Goal: Go to known website: Access a specific website the user already knows

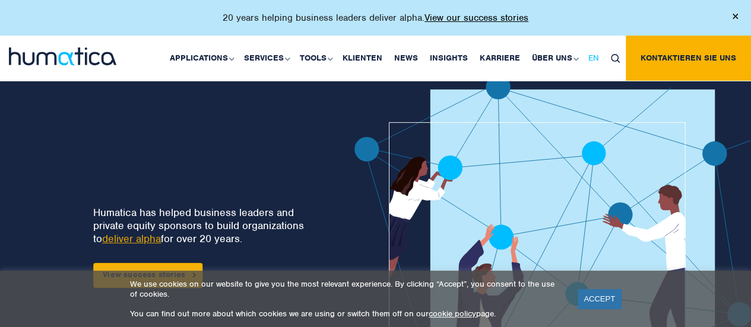
click at [598, 56] on span "EN" at bounding box center [593, 58] width 11 height 10
